Goal: Contribute content: Add original content to the website for others to see

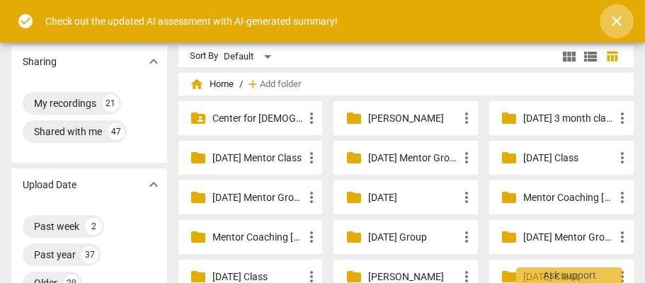
click at [614, 19] on span "close" at bounding box center [616, 21] width 17 height 17
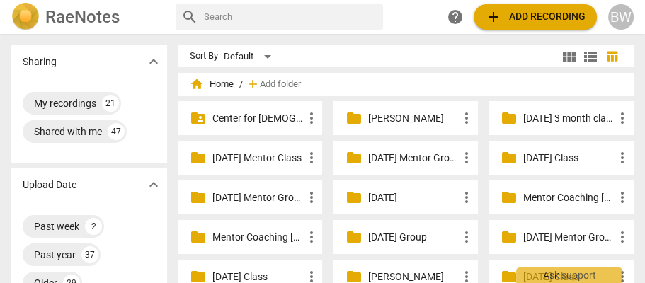
click at [201, 15] on div "search" at bounding box center [279, 16] width 207 height 25
click at [217, 13] on input "text" at bounding box center [290, 17] width 173 height 23
type input "[PERSON_NAME]"
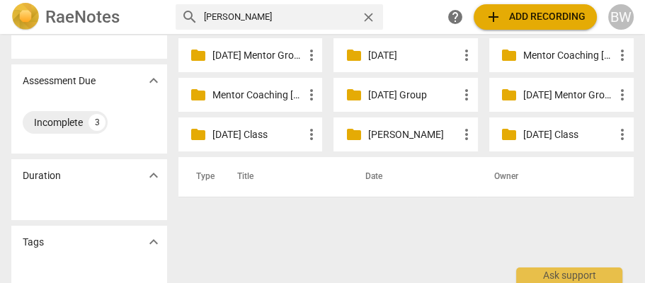
scroll to position [142, 0]
click at [208, 53] on div "folder [DATE] Mentor Group more_vert" at bounding box center [250, 55] width 144 height 34
click at [242, 54] on p "[DATE] Mentor Group" at bounding box center [257, 55] width 91 height 15
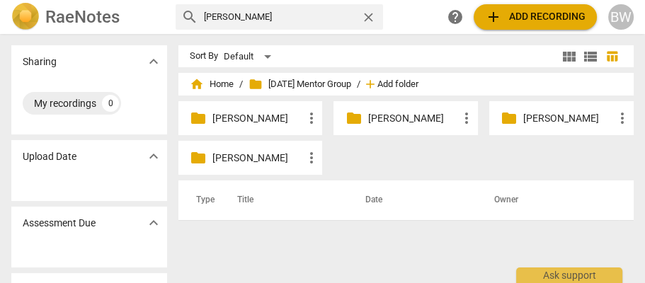
click at [417, 85] on span "Add folder" at bounding box center [397, 84] width 41 height 11
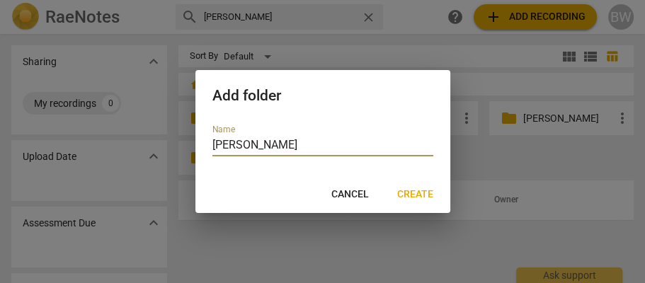
click at [228, 144] on input "[PERSON_NAME]" at bounding box center [322, 146] width 221 height 21
type input "[PERSON_NAME]"
click at [409, 195] on span "Create" at bounding box center [415, 195] width 36 height 14
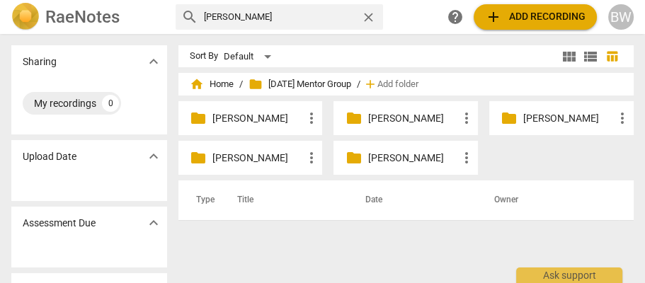
click at [384, 117] on p "[PERSON_NAME]" at bounding box center [412, 118] width 91 height 15
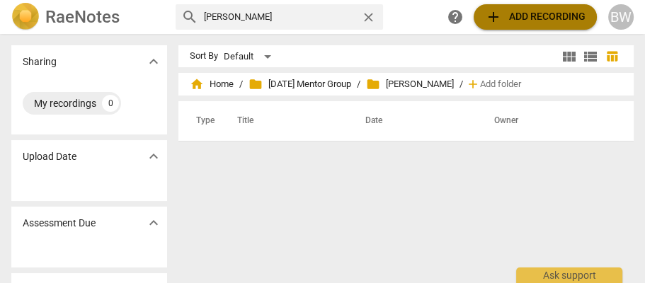
click at [525, 23] on span "add Add recording" at bounding box center [535, 16] width 101 height 17
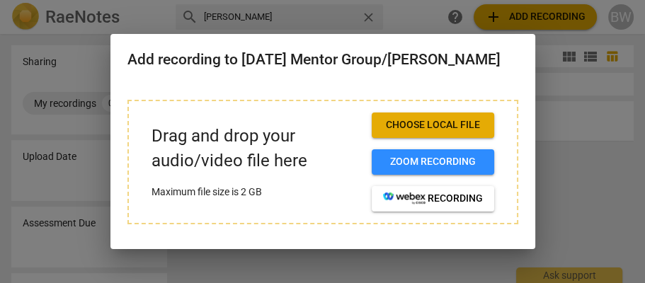
click at [200, 128] on p "Drag and drop your audio/video file here" at bounding box center [255, 149] width 209 height 50
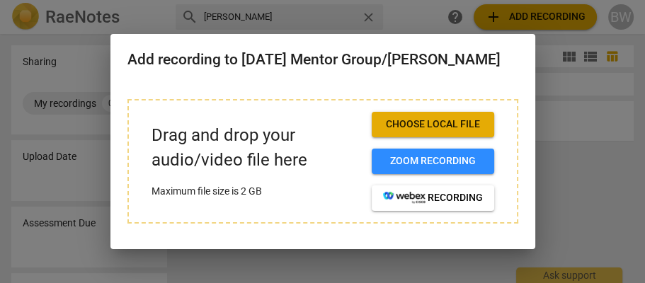
scroll to position [4, 0]
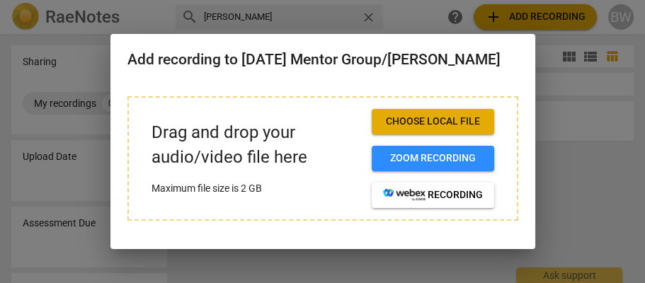
click at [321, 184] on p "Maximum file size is 2 GB" at bounding box center [255, 188] width 209 height 15
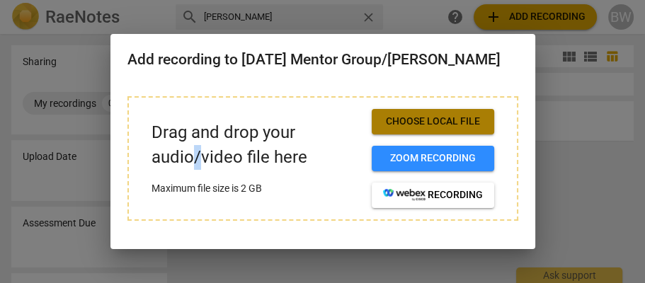
click at [454, 121] on span "Choose local file" at bounding box center [433, 122] width 100 height 14
